Goal: Answer question/provide support

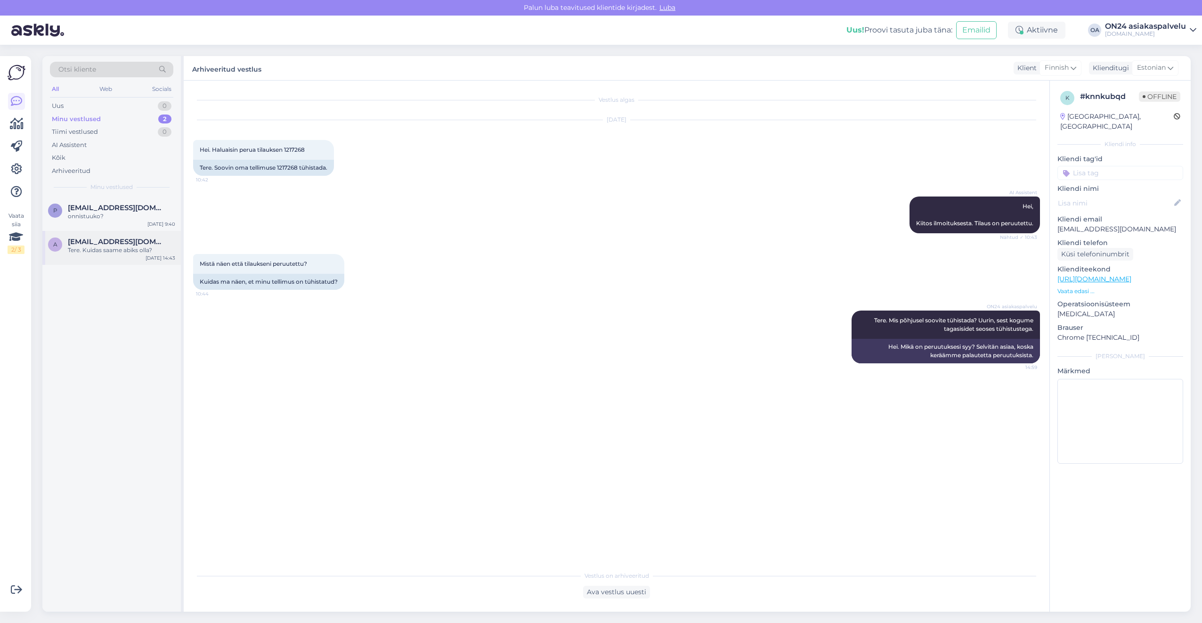
click at [92, 236] on div "A [EMAIL_ADDRESS][DOMAIN_NAME] Tere. Kuidas saame abiks olla? [DATE] 14:43" at bounding box center [111, 248] width 138 height 34
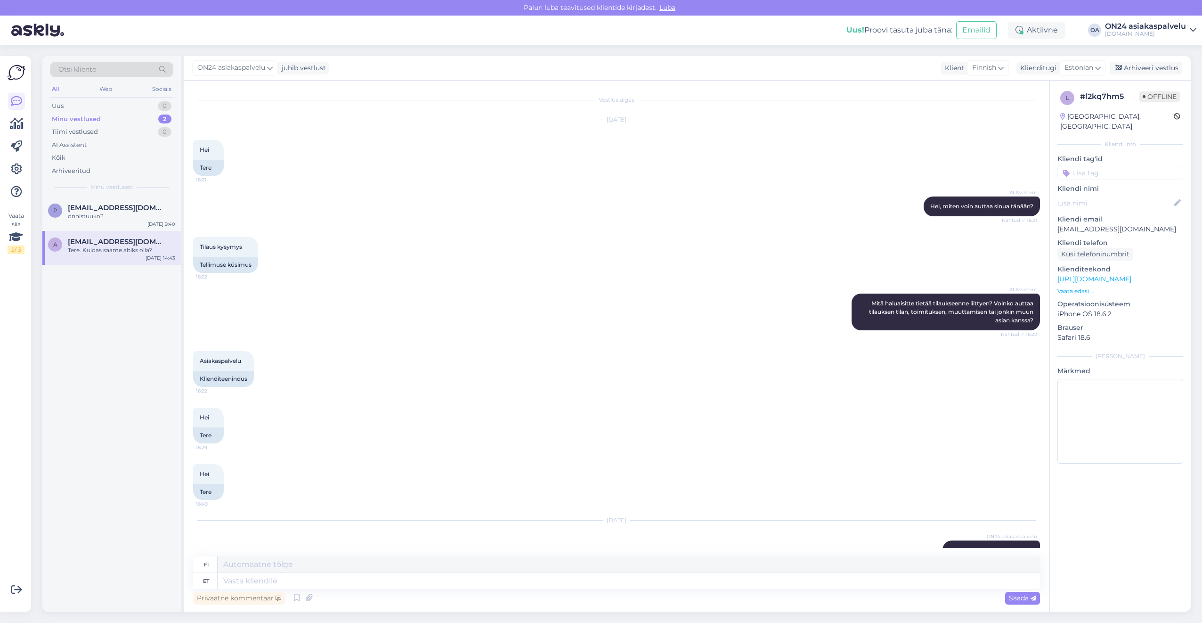
scroll to position [39, 0]
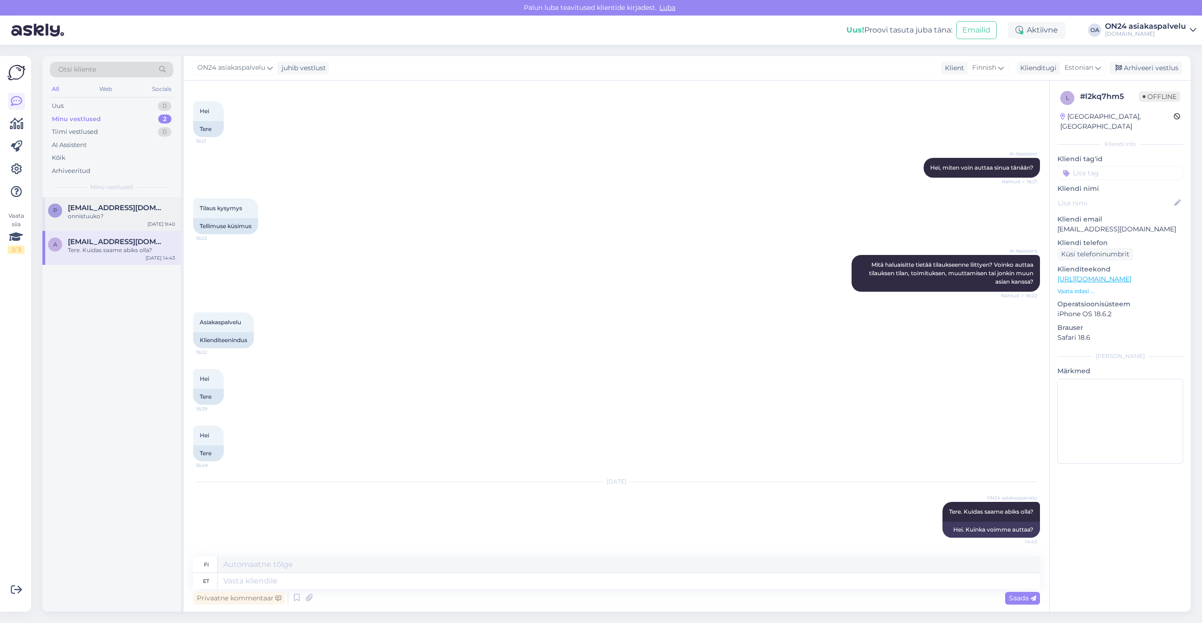
click at [108, 216] on div "onnistuuko?" at bounding box center [121, 216] width 107 height 8
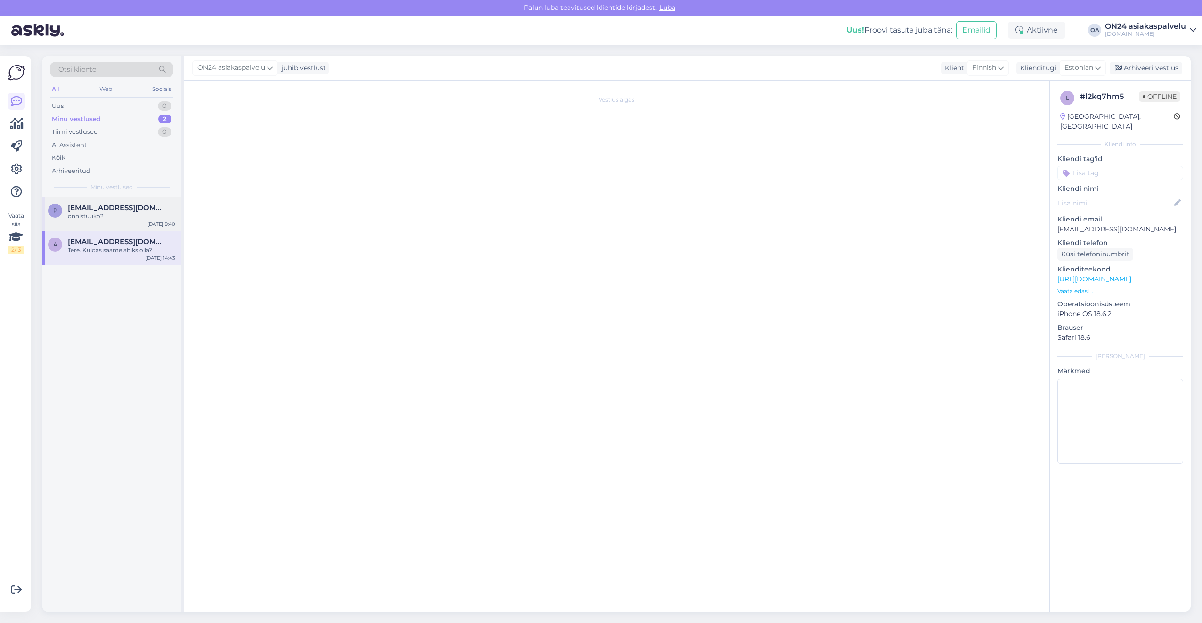
scroll to position [0, 0]
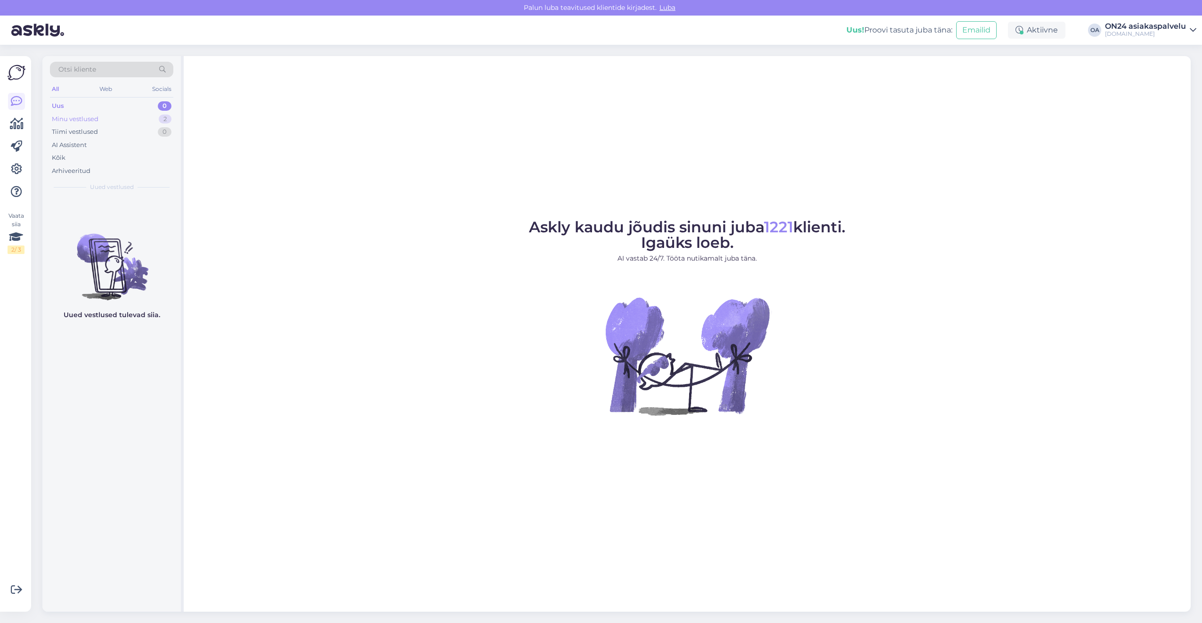
click at [97, 118] on div "Minu vestlused" at bounding box center [75, 118] width 47 height 9
click at [69, 171] on div "Arhiveeritud" at bounding box center [71, 170] width 39 height 9
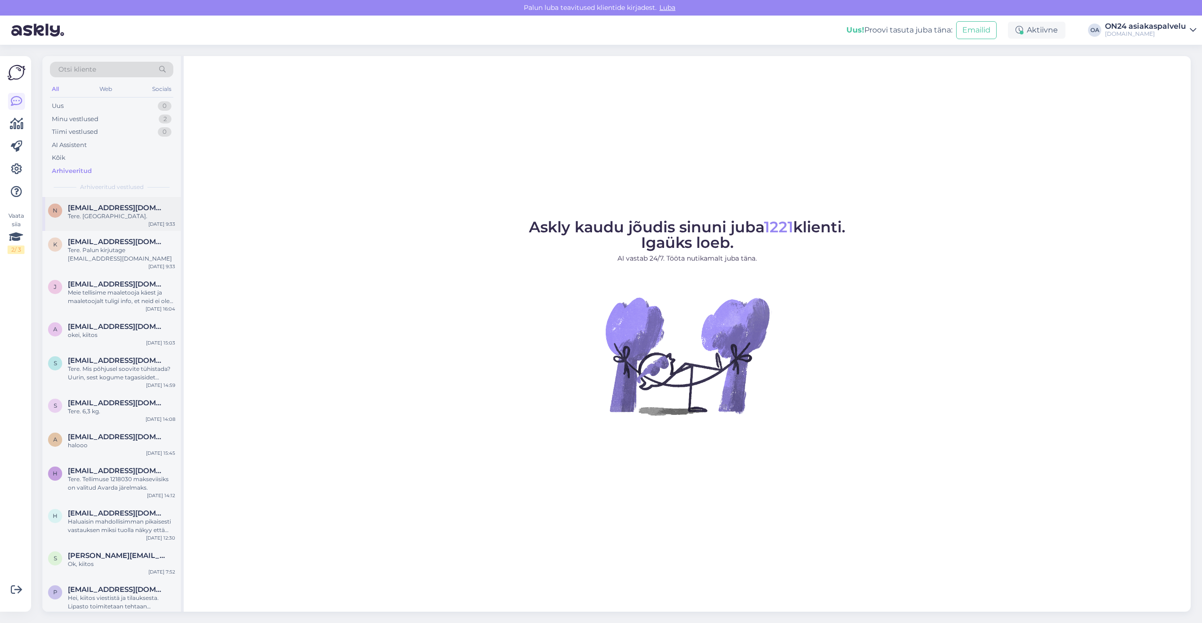
click at [95, 212] on div "Tere. [GEOGRAPHIC_DATA]." at bounding box center [121, 216] width 107 height 8
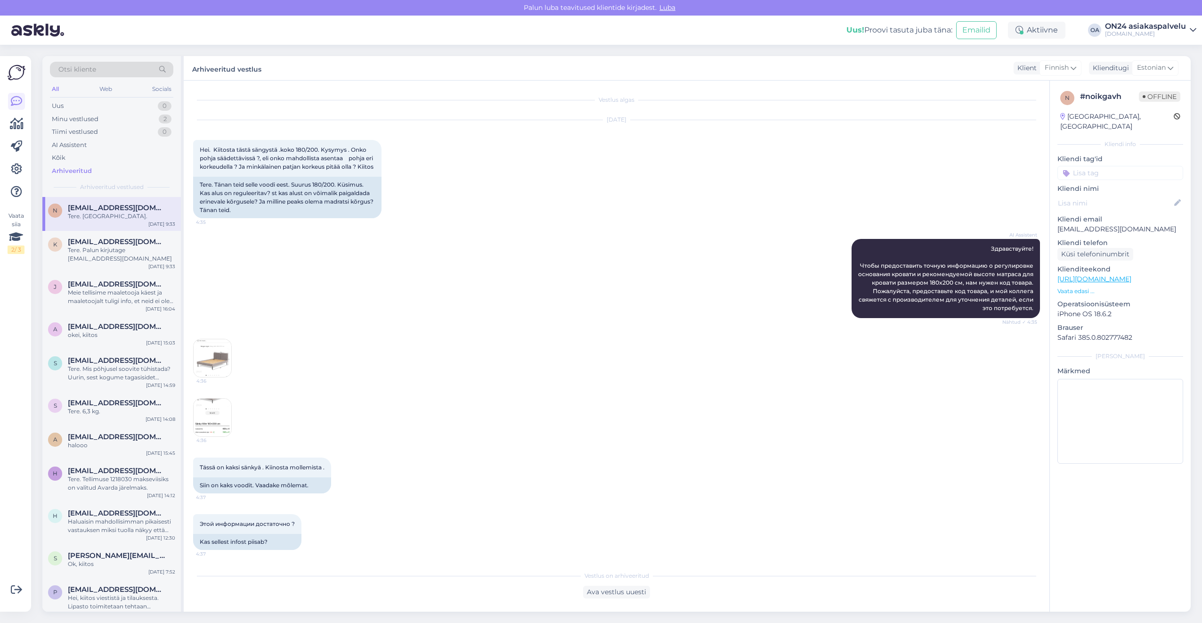
scroll to position [1725, 0]
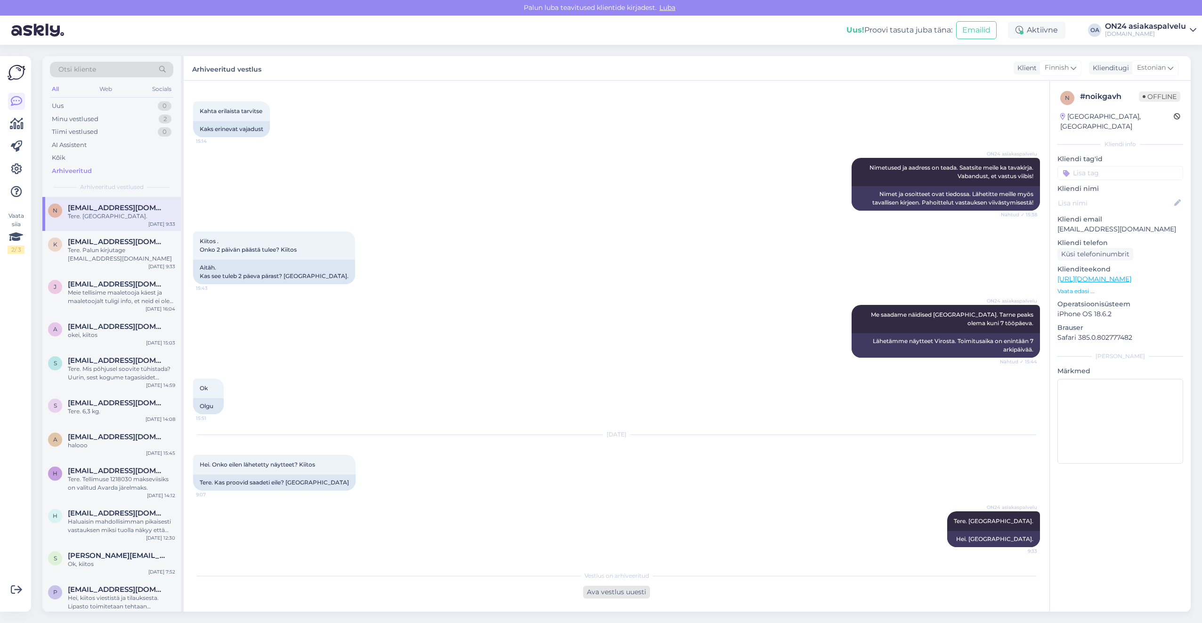
click at [627, 595] on div "Ava vestlus uuesti" at bounding box center [616, 591] width 67 height 13
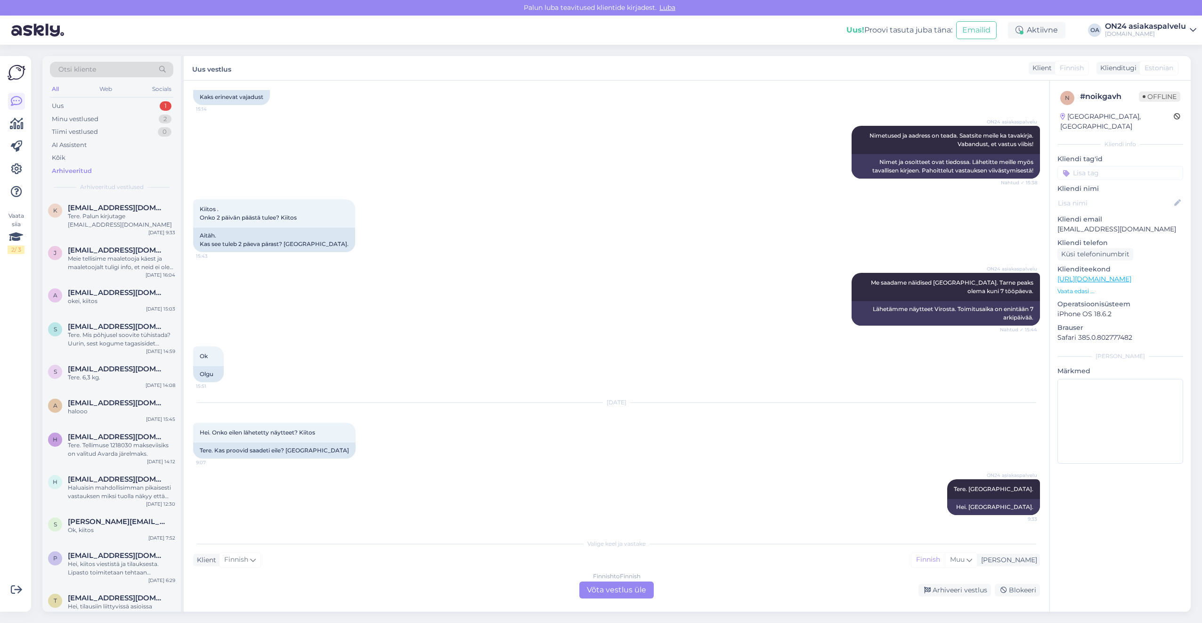
click at [645, 585] on div "Finnish to Finnish Võta vestlus üle" at bounding box center [616, 589] width 74 height 17
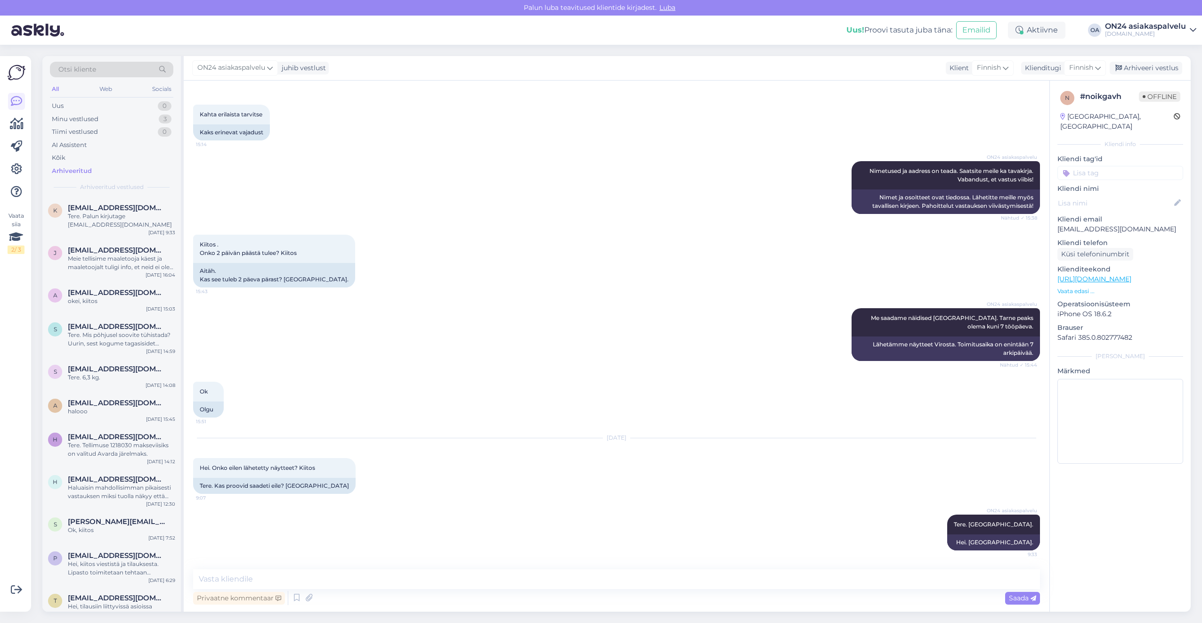
scroll to position [1722, 0]
click at [1166, 69] on div "Arhiveeri vestlus" at bounding box center [1146, 68] width 73 height 13
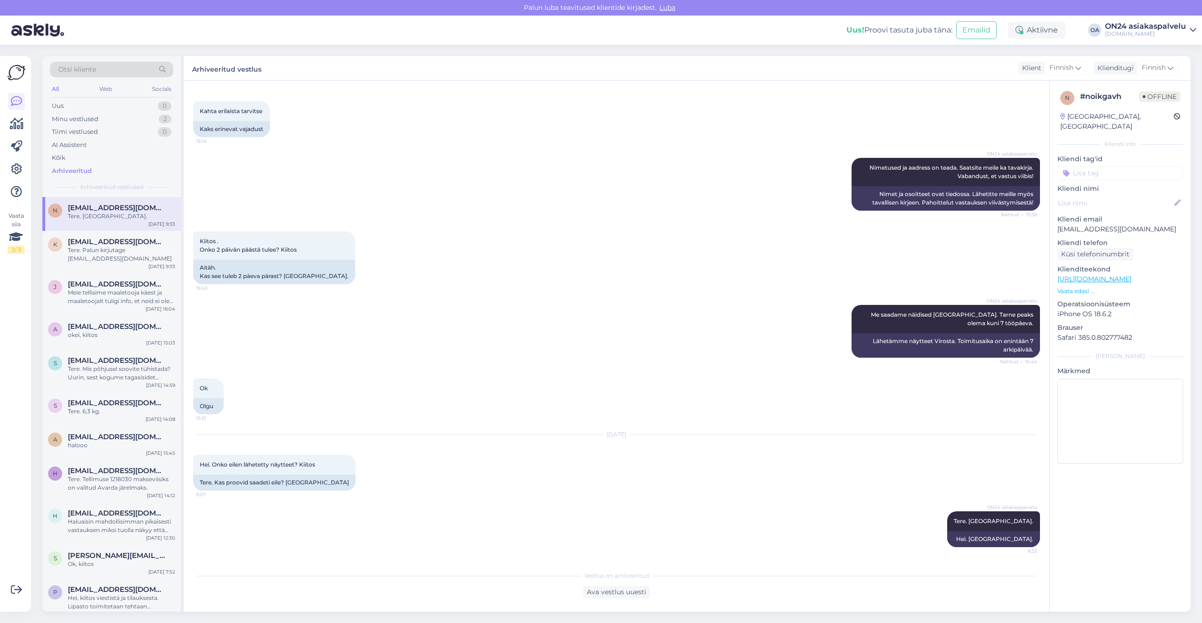
scroll to position [1725, 0]
click at [1145, 69] on span "Finnish" at bounding box center [1154, 68] width 24 height 10
click at [1126, 92] on input at bounding box center [1136, 88] width 89 height 15
type input "est"
click at [1120, 110] on link "Estonian" at bounding box center [1136, 109] width 104 height 15
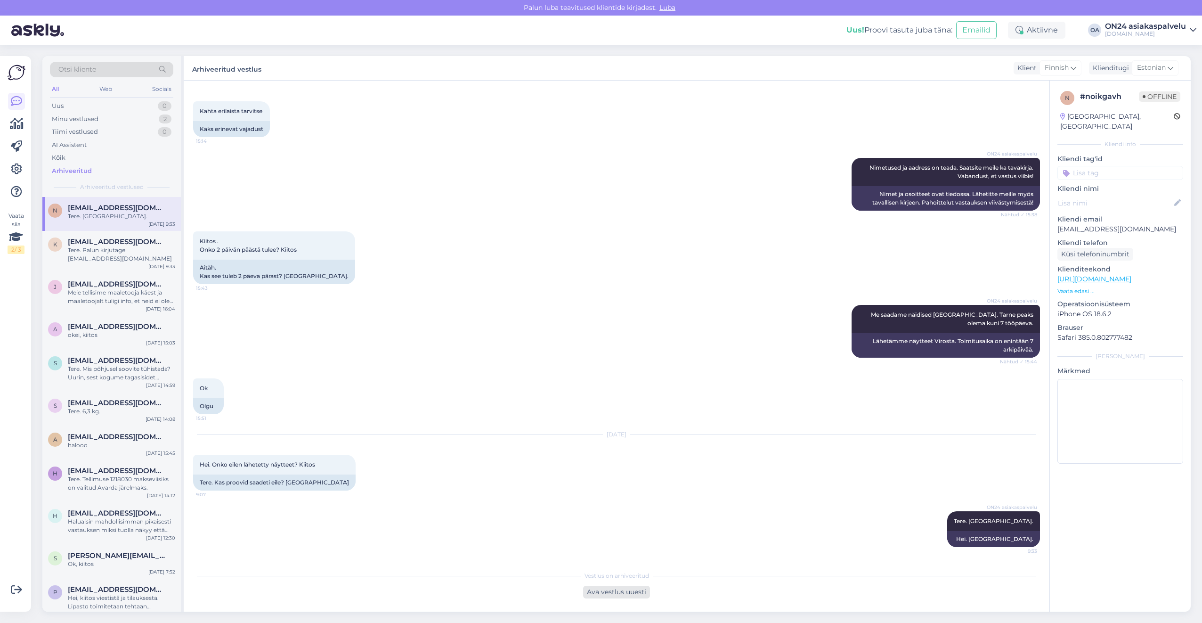
click at [619, 588] on div "Ava vestlus uuesti" at bounding box center [616, 591] width 67 height 13
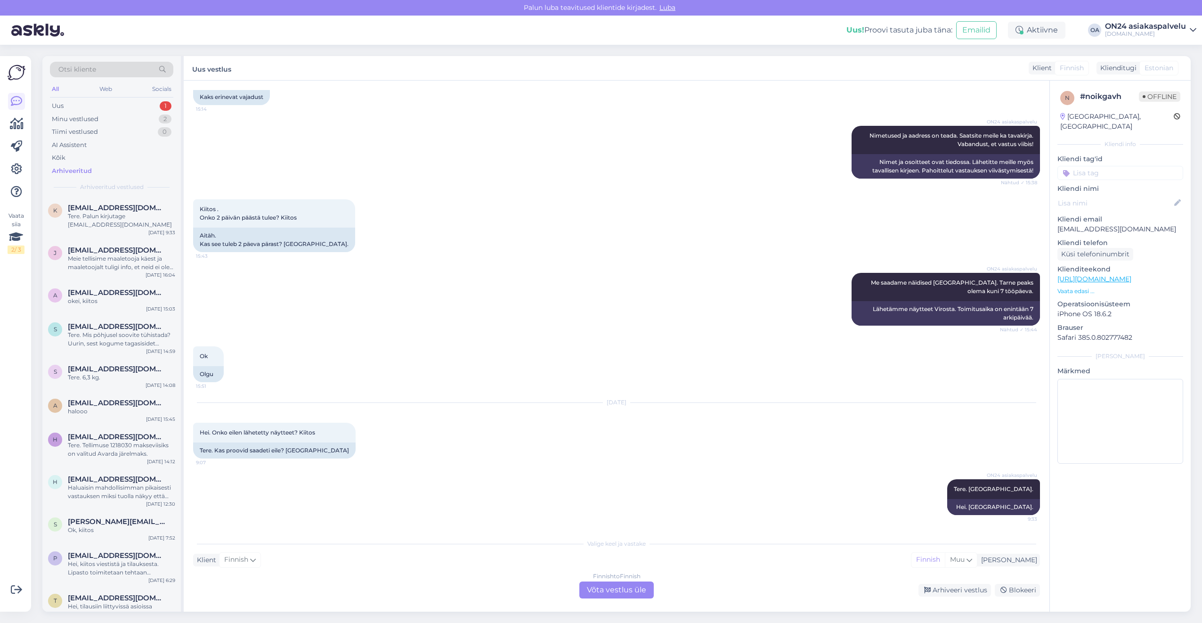
click at [618, 588] on div "Finnish to Finnish Võta vestlus üle" at bounding box center [616, 589] width 74 height 17
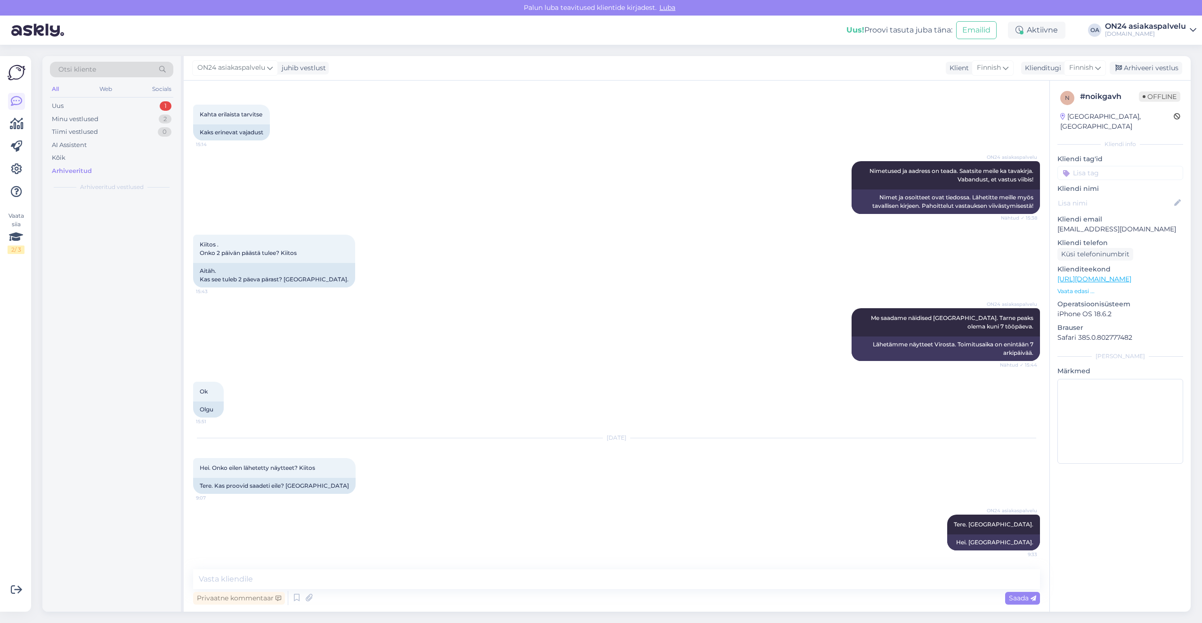
scroll to position [1722, 0]
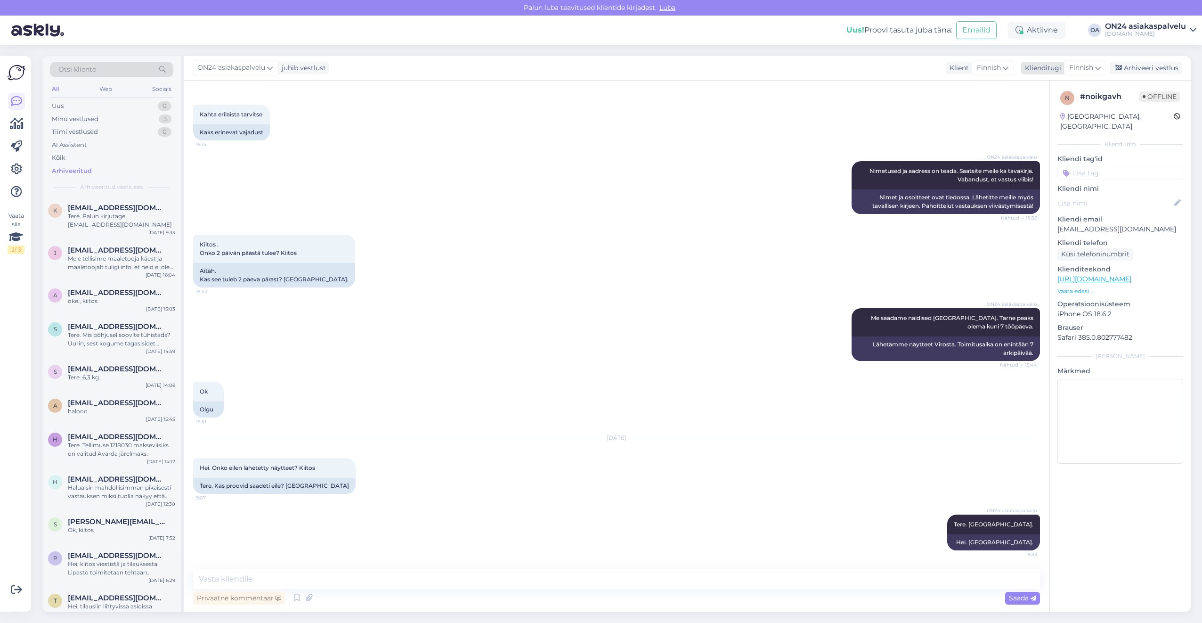
click at [1086, 66] on span "Finnish" at bounding box center [1081, 68] width 24 height 10
click at [1062, 112] on link "Estonian" at bounding box center [1064, 109] width 104 height 15
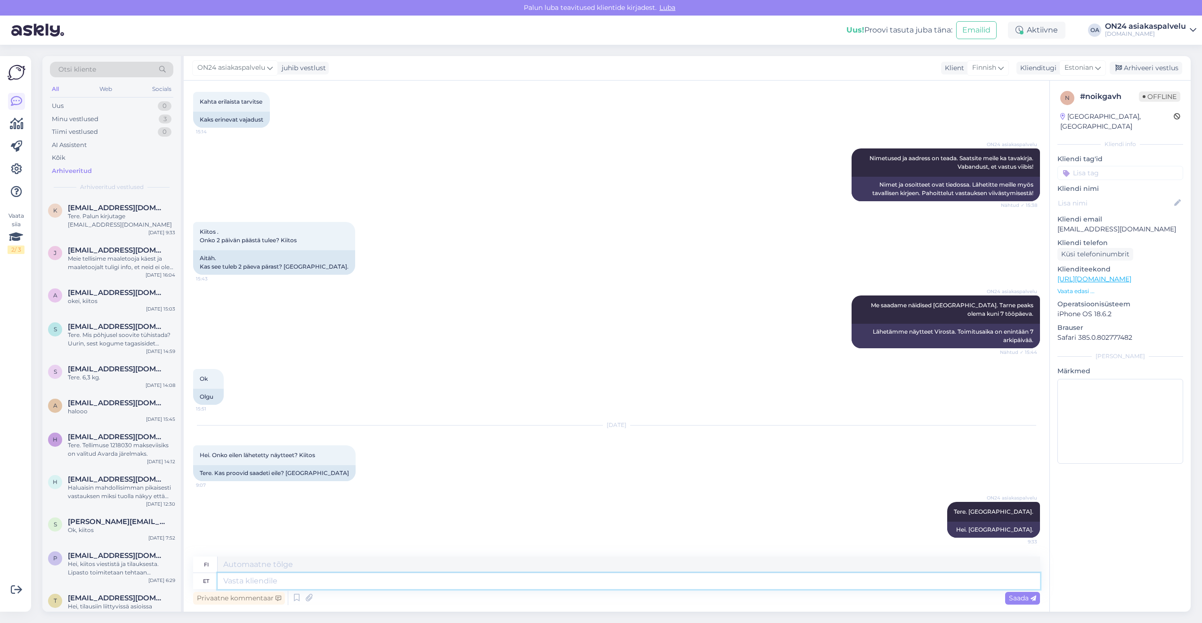
click at [246, 583] on textarea at bounding box center [629, 581] width 822 height 16
type textarea "Mainin i"
type textarea "Mainitsen"
type textarea "Mainin igaksjuhuks"
type textarea "Mainitsen sen varmuuden vuoksi."
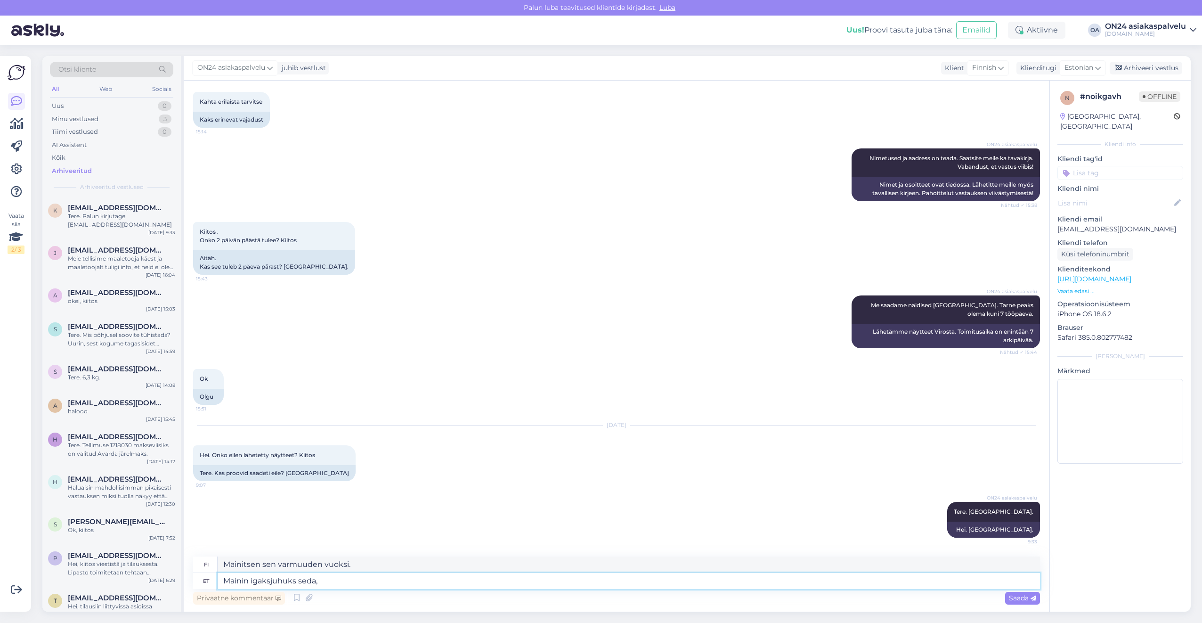
type textarea "Mainin igaksjuhuks seda, e"
type textarea "Mainitsen tämän varmuuden vuoksi,"
type textarea "Mainin igaksjuhuks seda, et"
type textarea "Mainitsen tämän varmuuden vuoksi:"
type textarea "Mainin igaksjuhuks seda, et olems"
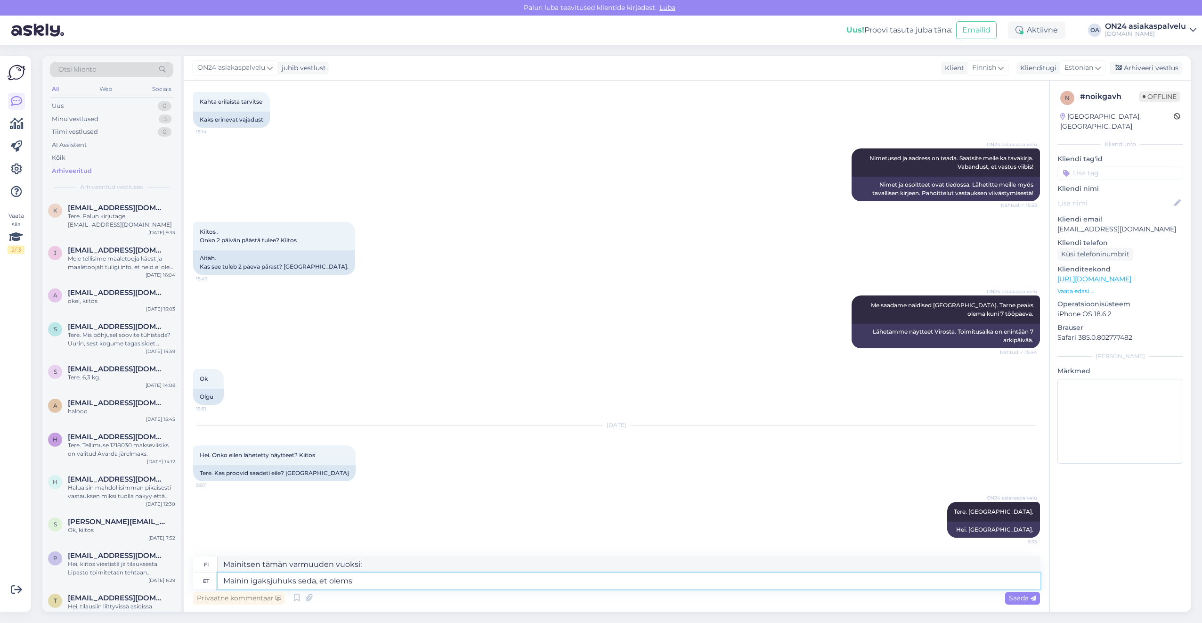
type textarea "Mainitsen vain, että olemme"
type textarea "Mainin igaksjuhuks seda, et olemas ol"
type textarea "Mainitsenpa siltä varalta, että on olemassa"
type textarea "Mainin igaksjuhuks seda, et olemas olid"
type textarea "Mainitsen vain, että niitä oli"
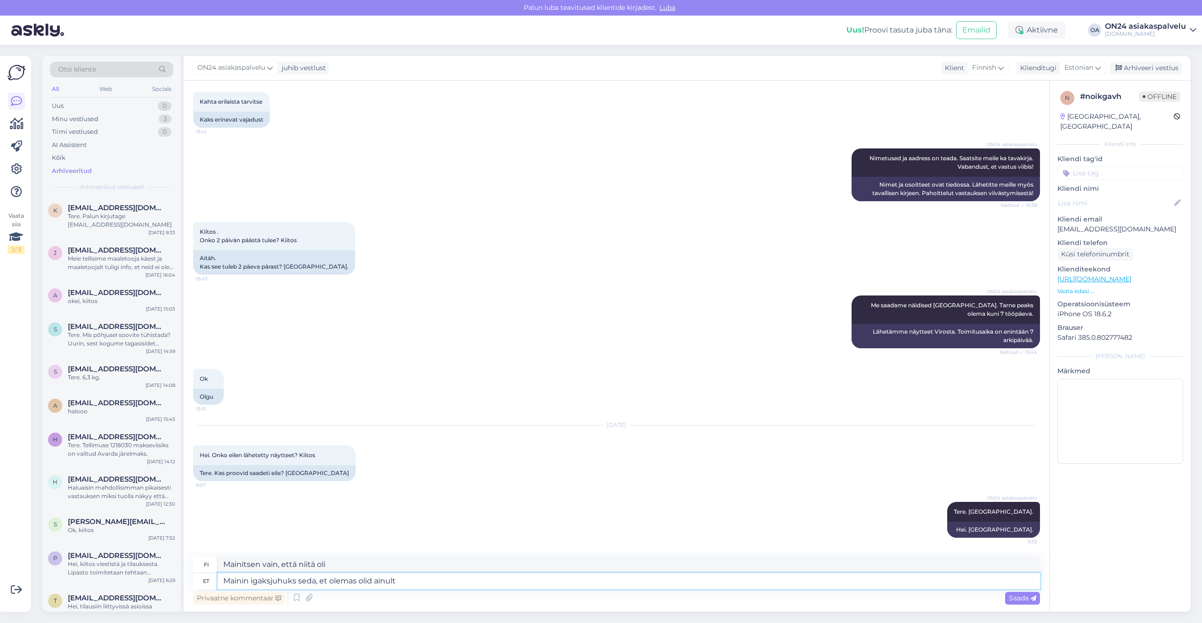
type textarea "Mainin igaksjuhuks seda, et olemas olid ainult"
type textarea "Mainitsen vain, että niitä oli vain"
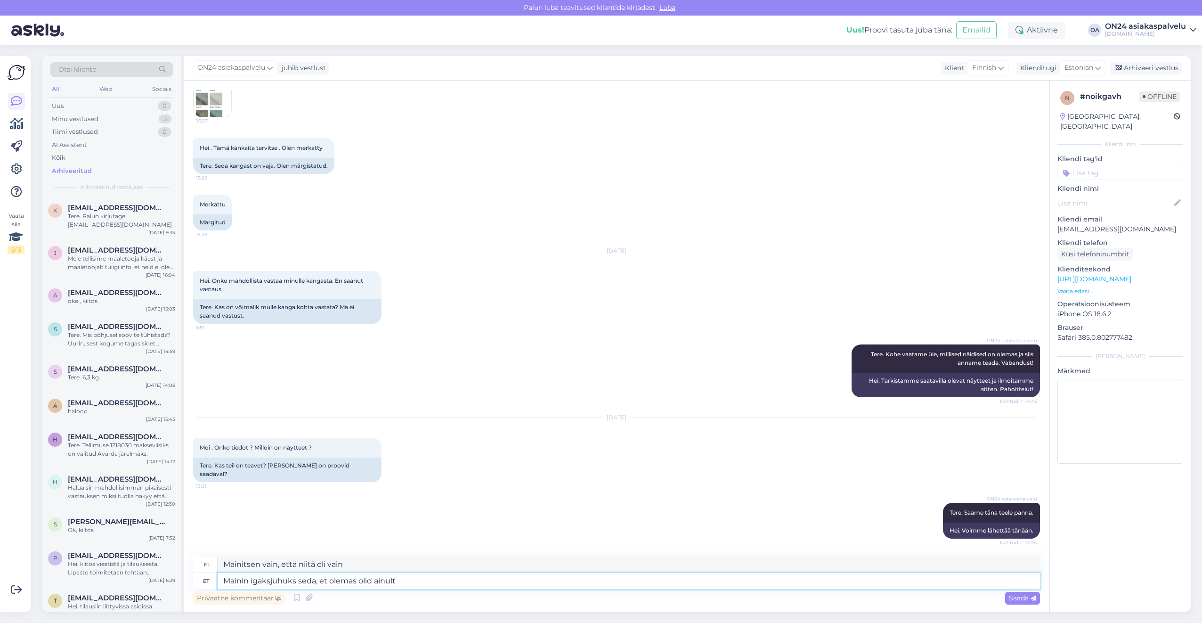
scroll to position [924, 0]
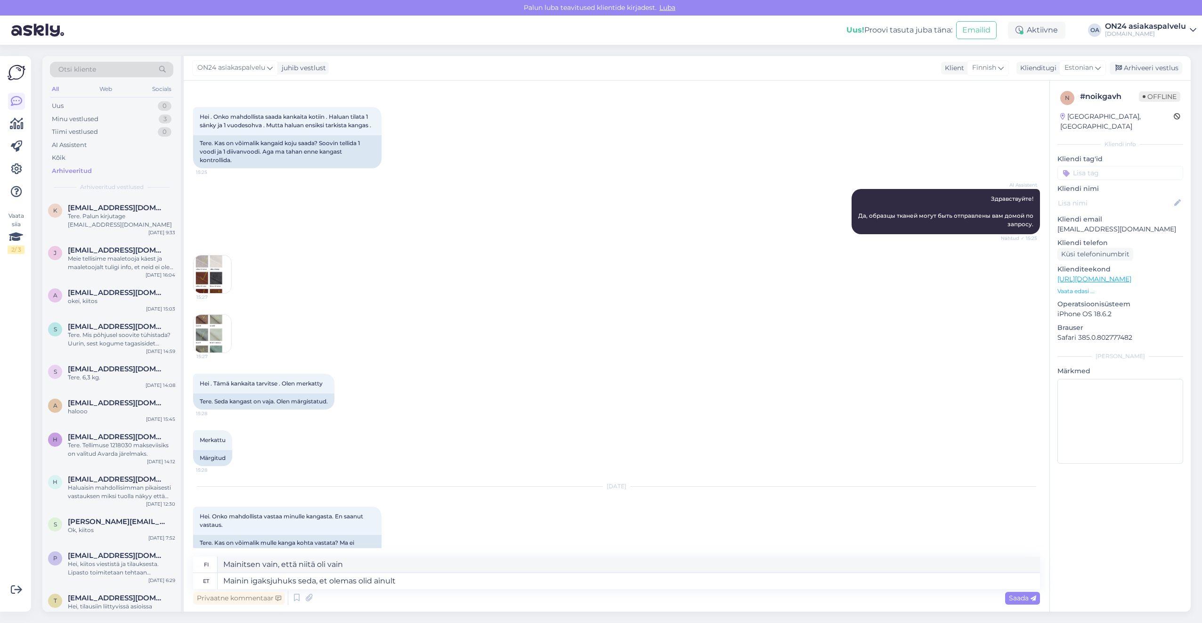
click at [218, 293] on img at bounding box center [213, 274] width 38 height 38
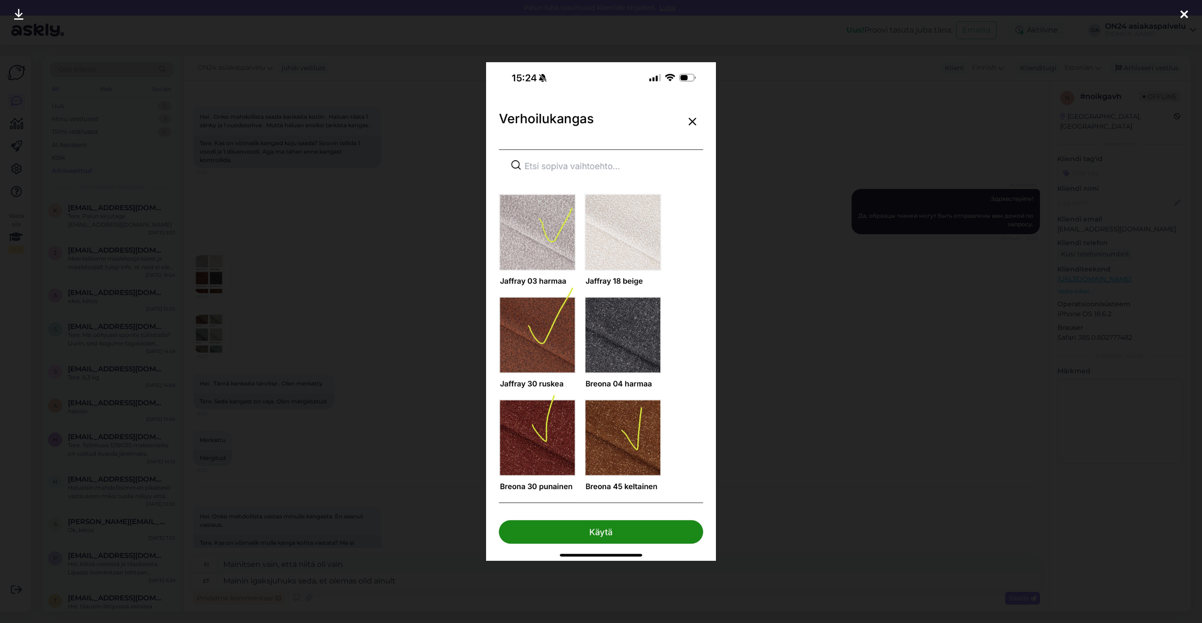
click at [395, 304] on div at bounding box center [601, 311] width 1202 height 623
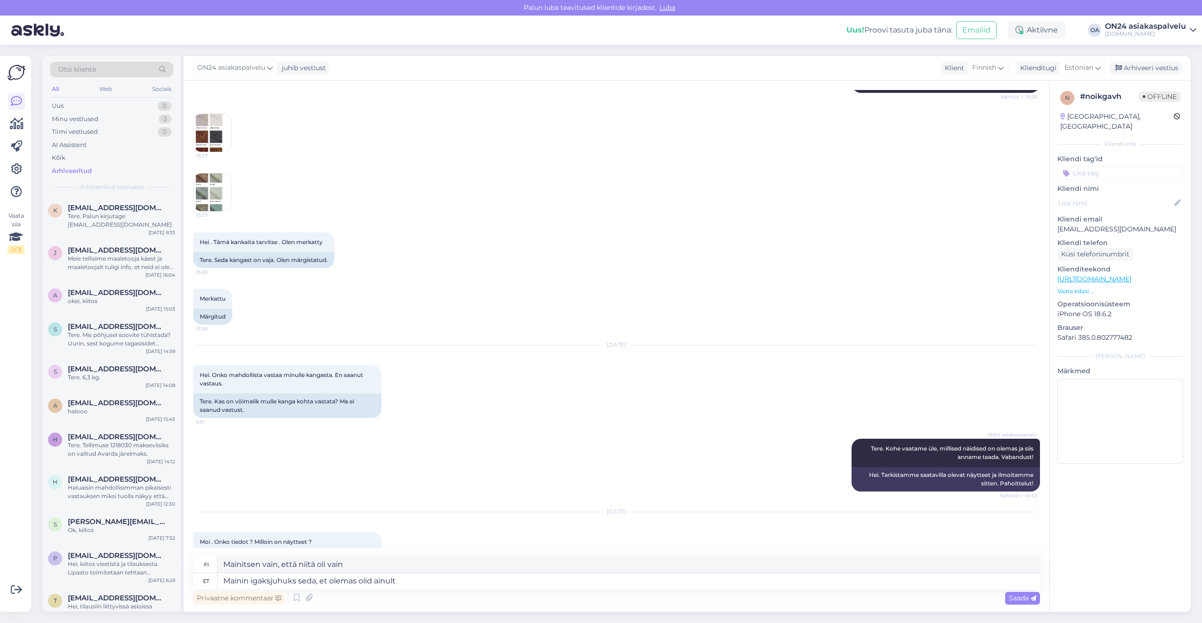
scroll to position [1301, 0]
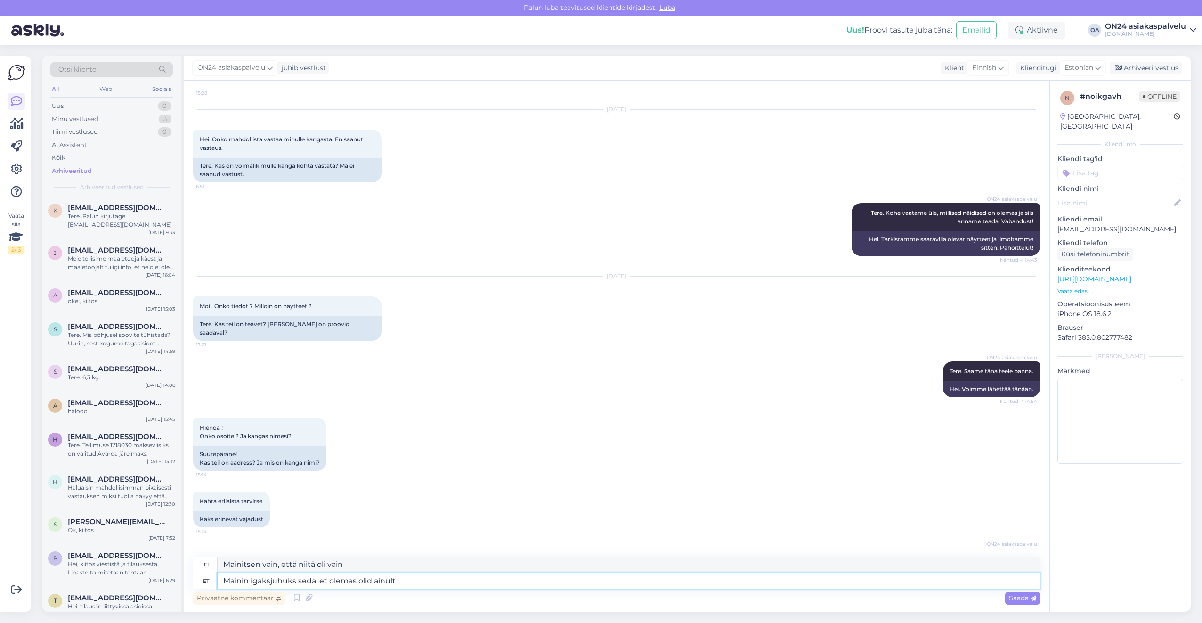
click at [417, 580] on textarea "Mainin igaksjuhuks seda, et olemas olid ainult" at bounding box center [629, 581] width 822 height 16
type textarea "Mainin igaksjuhuks seda, et olemas olid ainult Jaffray"
type textarea "Mainitsen vain, että siellä oli vain [PERSON_NAME]"
type textarea "Mainin igaksjuhuks seda, et olemas olid ainult Jaffray kanganäidised."
type textarea "Mainitsen varmuuden vuoksi, että saatavilla oli vain [PERSON_NAME] kangasnäytte…"
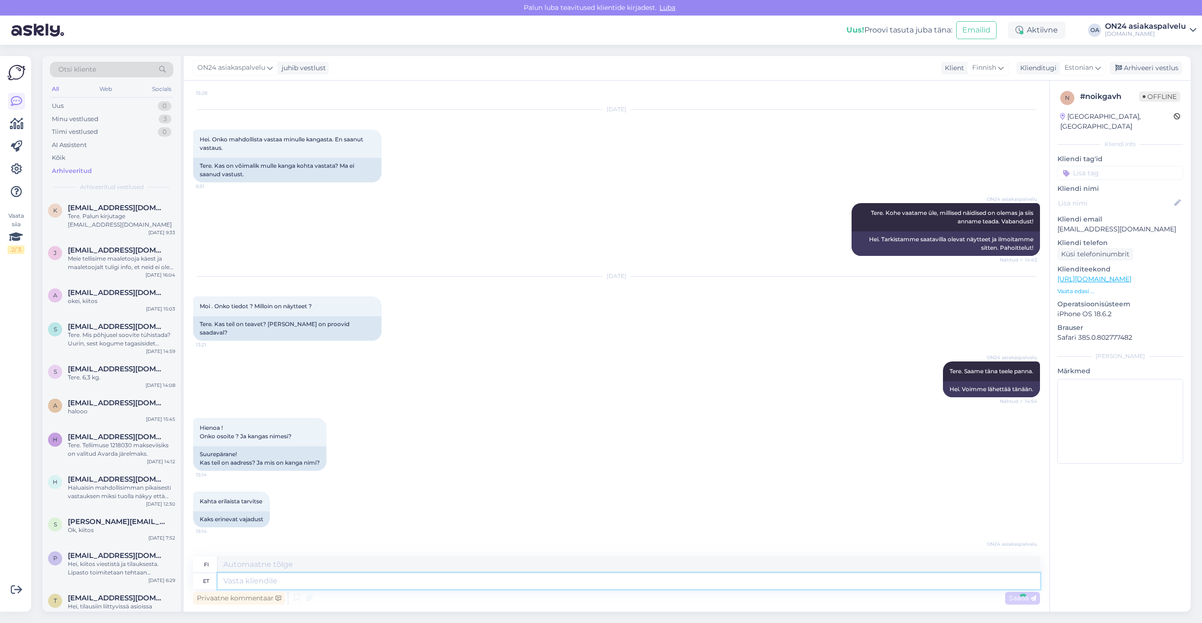
scroll to position [1808, 0]
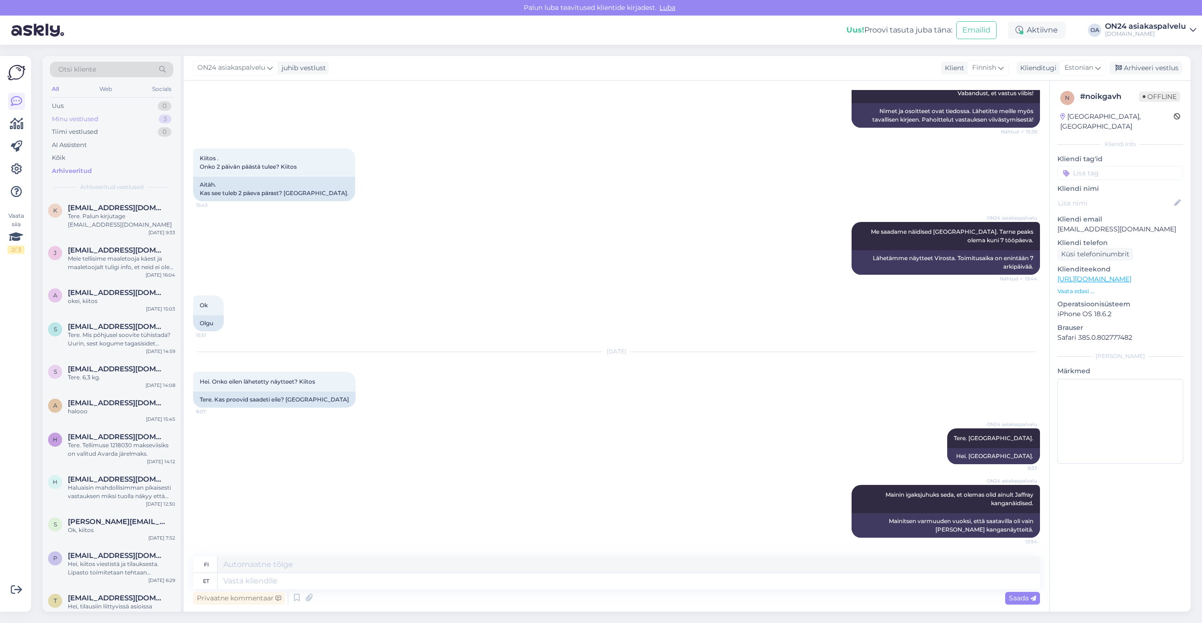
click at [134, 115] on div "Minu vestlused 3" at bounding box center [111, 119] width 123 height 13
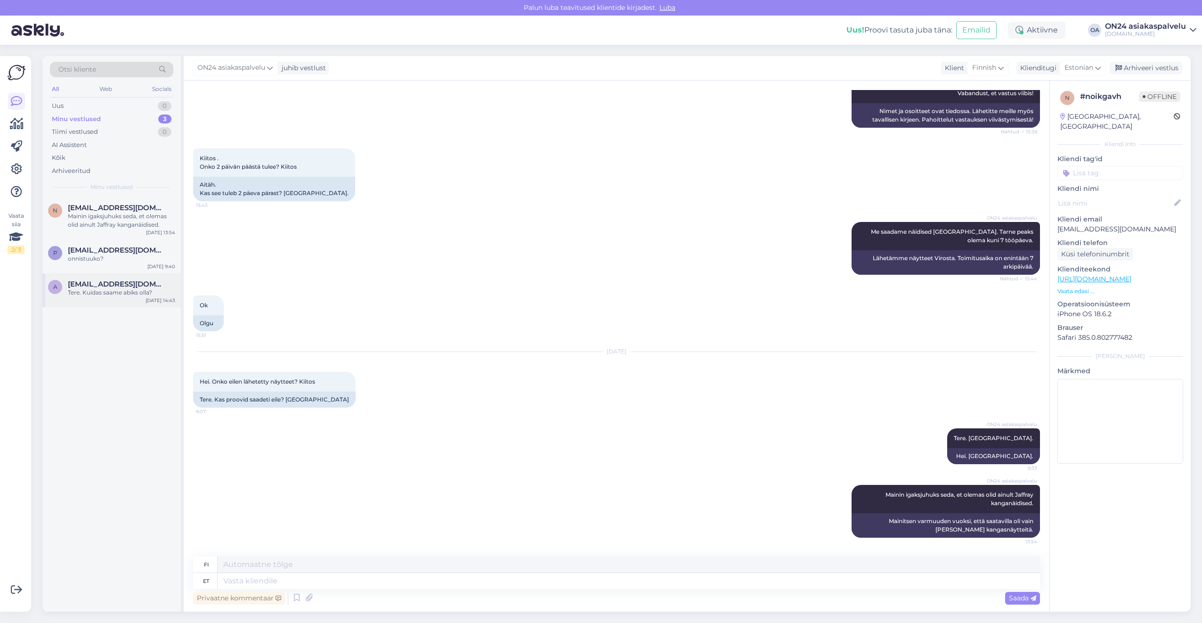
click at [111, 287] on span "[EMAIL_ADDRESS][DOMAIN_NAME]" at bounding box center [117, 284] width 98 height 8
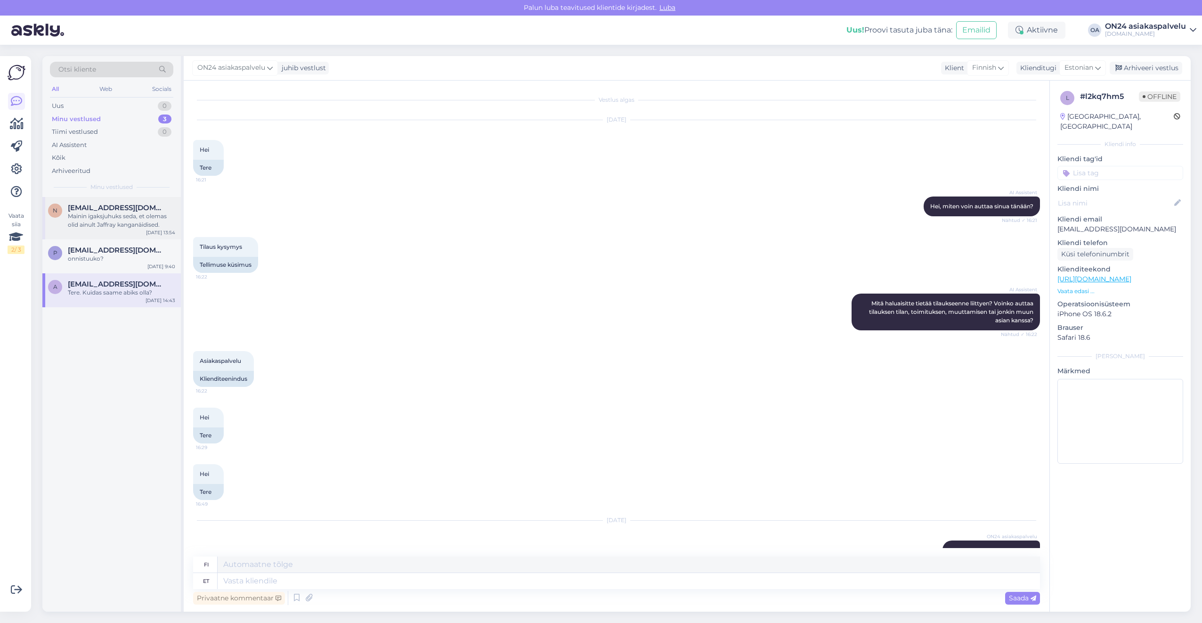
scroll to position [39, 0]
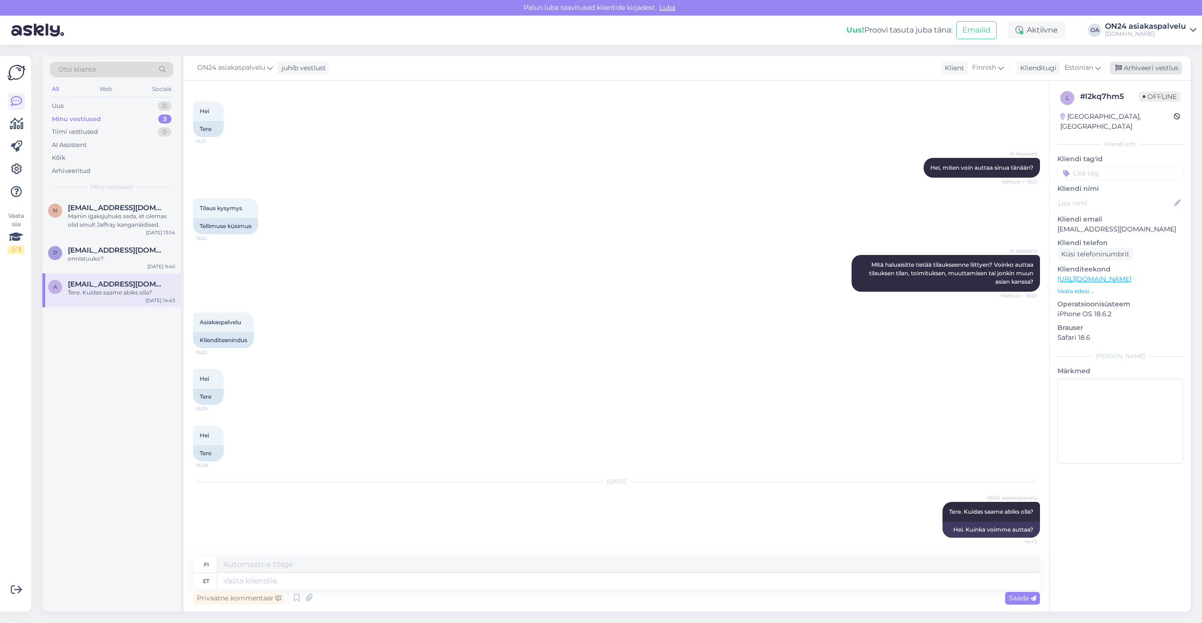
click at [1135, 68] on div "Arhiveeri vestlus" at bounding box center [1146, 68] width 73 height 13
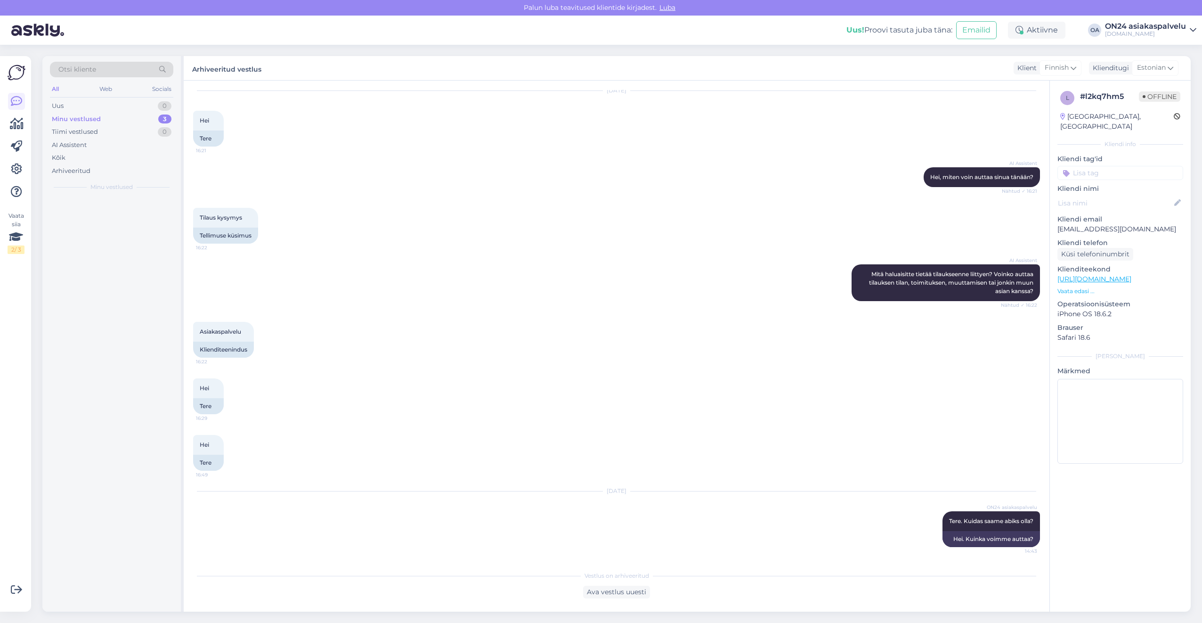
scroll to position [29, 0]
click at [98, 252] on span "[EMAIL_ADDRESS][DOMAIN_NAME]" at bounding box center [117, 250] width 98 height 8
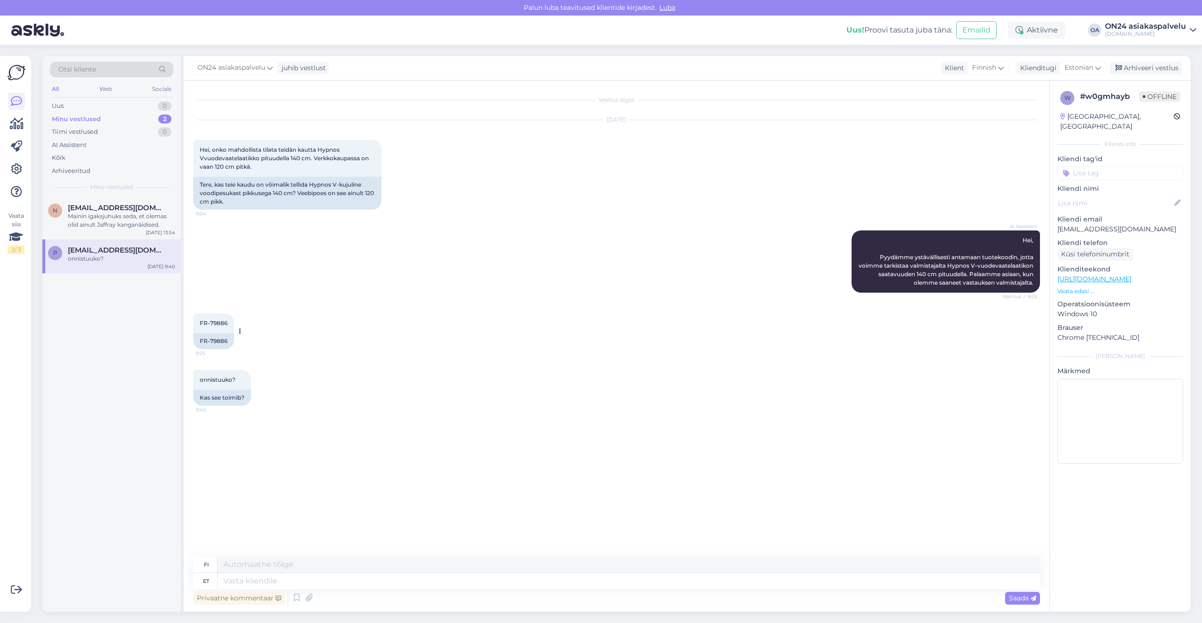
click at [216, 341] on div "FR-79886" at bounding box center [213, 341] width 41 height 16
copy div "79886"
click at [268, 577] on textarea at bounding box center [629, 581] width 822 height 16
type textarea "Uurime t"
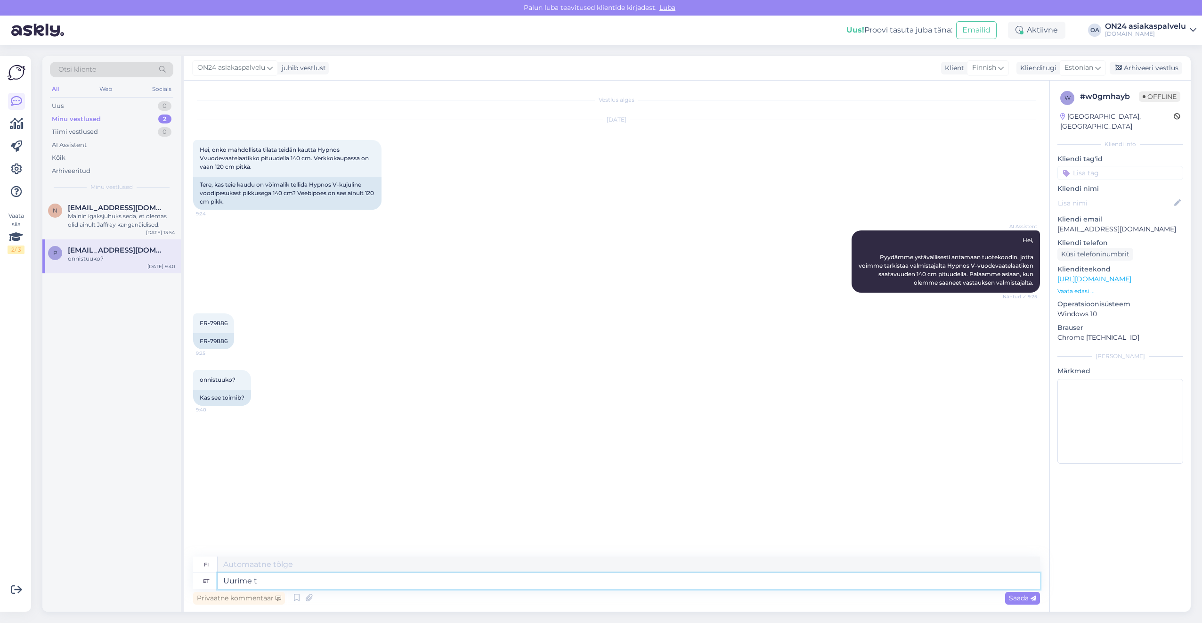
type textarea "Tutkitaanpa"
type textarea "Uurime too"
type textarea "Tutkitaanpa asiaa."
type textarea "Uurime tootja k"
type textarea "Tutkitaanpa valmistajaa"
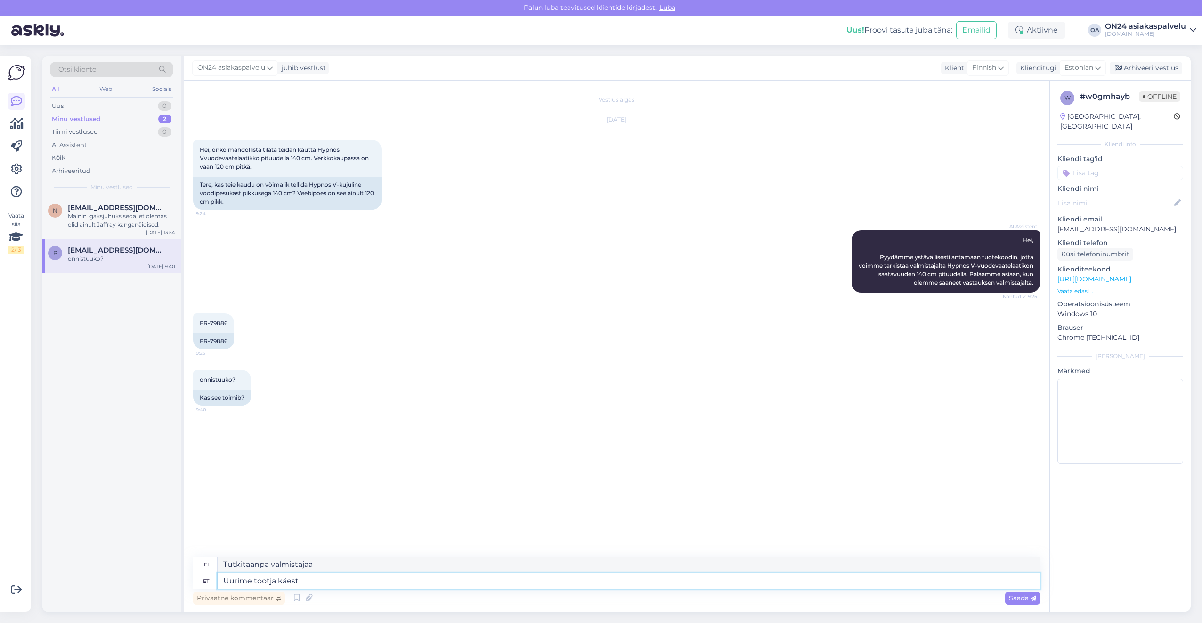
type textarea "Uurime tootja käest j"
type textarea "Tarkistamme asian valmistajalta."
type textarea "Uurime tootja käest ja a"
type textarea "Tarkistamme asian valmistajalta ja"
type textarea "Uurime tootja käest ja anname te"
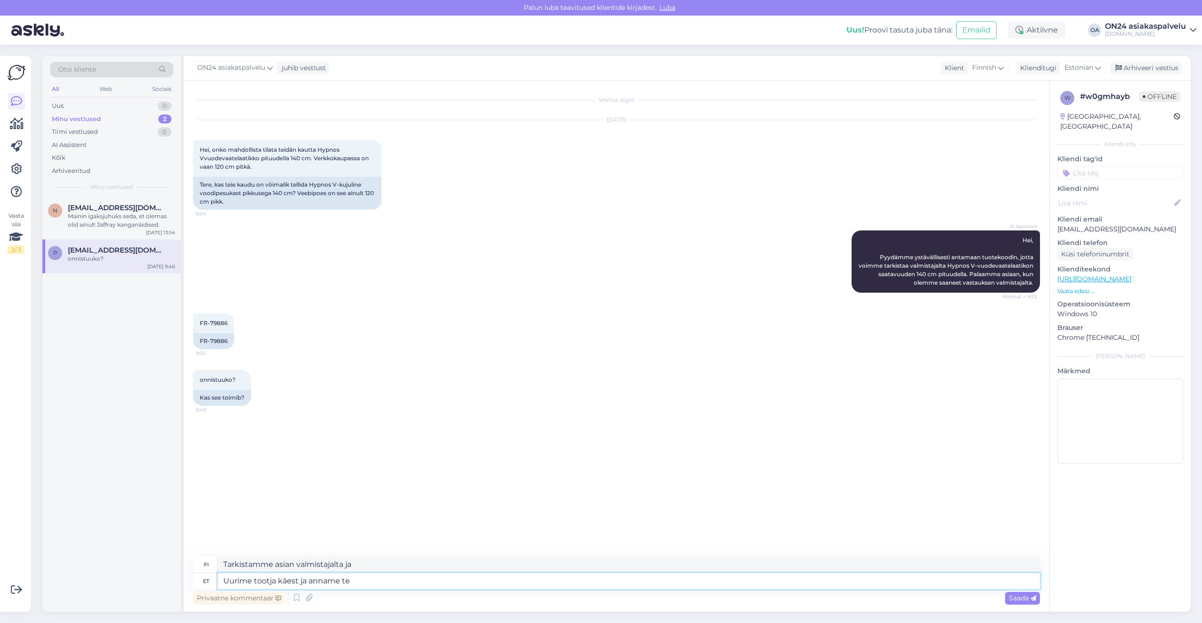
type textarea "Tarkistamme [DEMOGRAPHIC_DATA] valmistajalta ja annamme"
type textarea "Uurime tootja käest ja anname teada."
type textarea "Tarkistamme asian valmistajalta ja ilmoitamme teille."
